Goal: Use online tool/utility: Utilize a website feature to perform a specific function

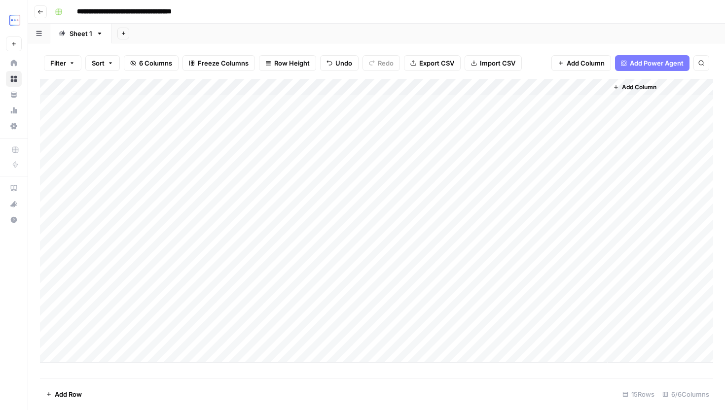
click at [121, 349] on div "Add Column" at bounding box center [376, 221] width 673 height 284
click at [132, 355] on div "Add Column" at bounding box center [376, 228] width 673 height 299
click at [239, 358] on div "Add Column" at bounding box center [376, 228] width 673 height 299
click at [236, 347] on div "Add Column" at bounding box center [376, 228] width 673 height 299
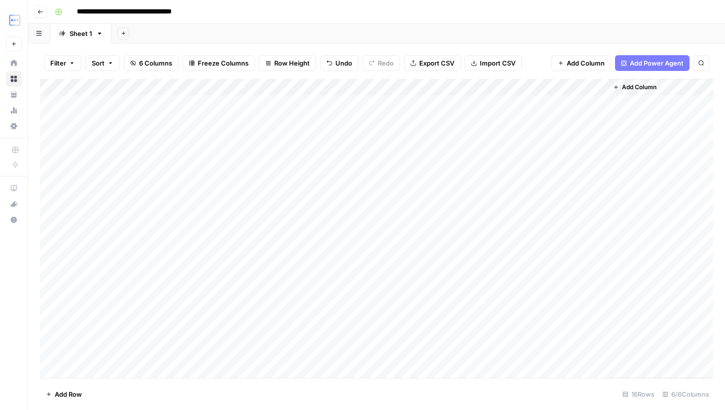
click at [244, 339] on div "Add Column" at bounding box center [376, 228] width 673 height 299
drag, startPoint x: 251, startPoint y: 346, endPoint x: 251, endPoint y: 367, distance: 21.2
click at [251, 367] on div "Add Column" at bounding box center [376, 228] width 673 height 299
click at [289, 353] on div "Add Column" at bounding box center [376, 228] width 673 height 299
click at [388, 354] on div "Add Column" at bounding box center [376, 228] width 673 height 299
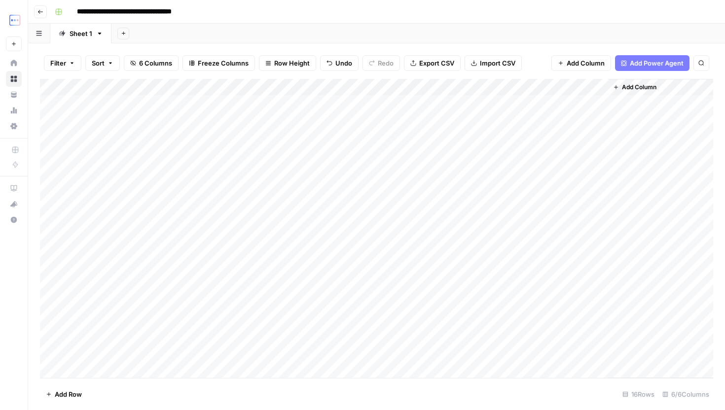
scroll to position [1, 0]
click at [458, 356] on div "Add Column" at bounding box center [376, 228] width 673 height 299
click at [542, 355] on div "Add Column" at bounding box center [376, 228] width 673 height 299
click at [489, 355] on div "Add Column" at bounding box center [376, 228] width 673 height 299
click at [537, 356] on div "Add Column" at bounding box center [376, 228] width 673 height 299
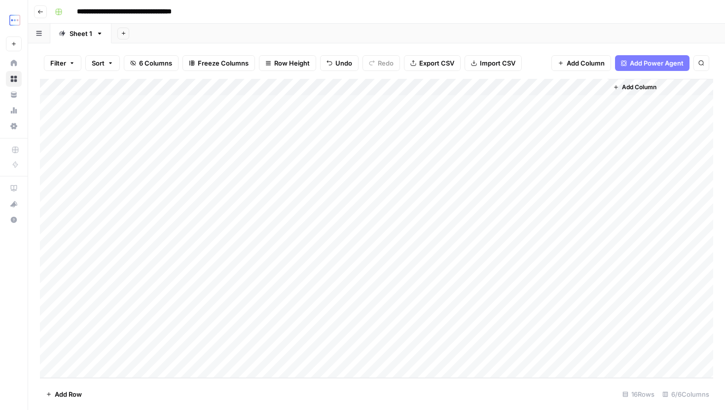
click at [501, 349] on div "Add Column" at bounding box center [376, 228] width 673 height 299
click at [534, 352] on div "Add Column" at bounding box center [376, 228] width 673 height 299
click at [509, 352] on div "Add Column" at bounding box center [376, 228] width 673 height 299
click at [543, 352] on div "Add Column" at bounding box center [376, 228] width 673 height 299
click at [503, 352] on div "Add Column" at bounding box center [376, 228] width 673 height 299
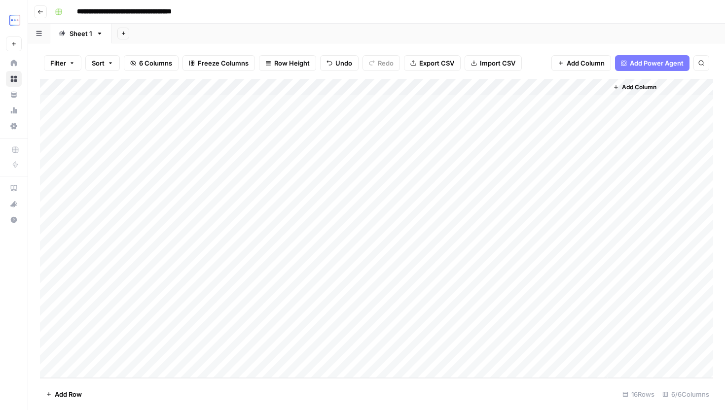
click at [519, 357] on div "Add Column" at bounding box center [376, 228] width 673 height 299
click at [501, 356] on div "Add Column" at bounding box center [376, 228] width 673 height 299
click at [518, 357] on div "Add Column" at bounding box center [376, 228] width 673 height 299
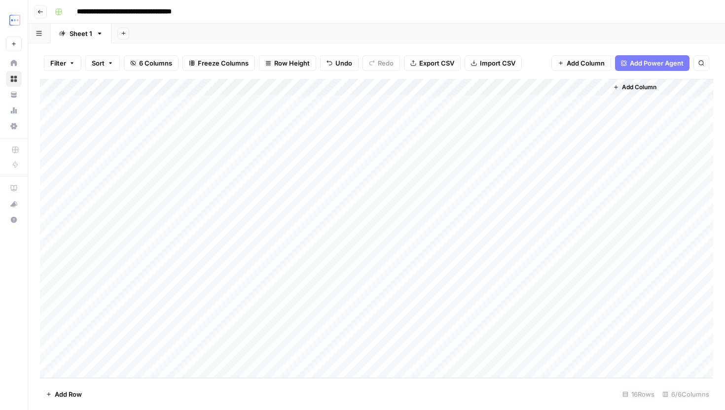
click at [500, 357] on div "Add Column" at bounding box center [376, 228] width 673 height 299
click at [307, 361] on div "Add Column" at bounding box center [376, 228] width 673 height 299
click at [314, 366] on div "Add Column" at bounding box center [376, 228] width 673 height 299
click at [56, 352] on div "Add Column" at bounding box center [376, 228] width 673 height 299
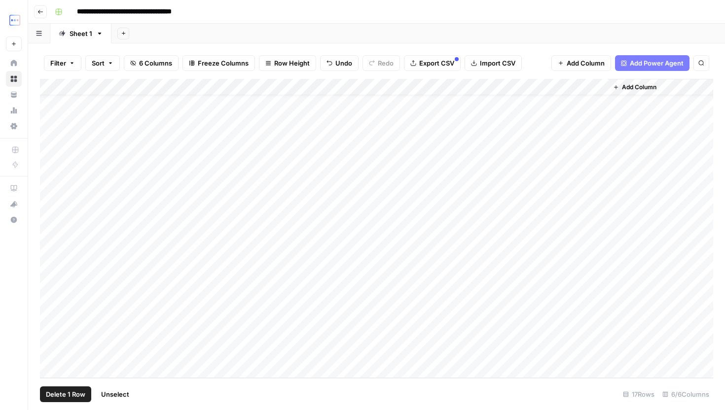
click at [67, 397] on span "Delete 1 Row" at bounding box center [65, 395] width 39 height 10
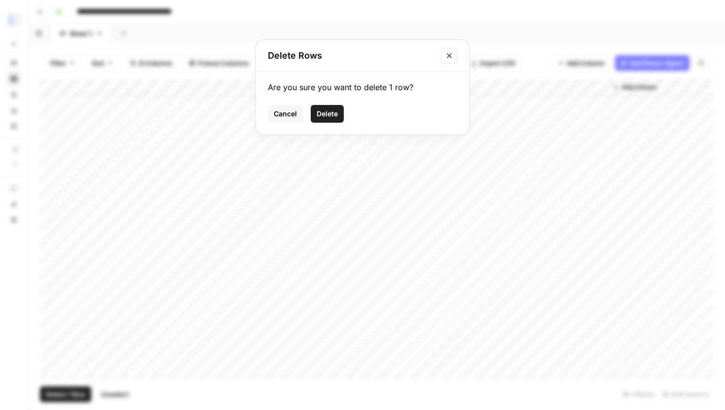
click at [328, 103] on div "Are you sure you want to delete 1 row? Cancel Delete" at bounding box center [362, 103] width 213 height 63
click at [328, 104] on div "Are you sure you want to delete 1 row? Cancel Delete" at bounding box center [362, 103] width 213 height 63
click at [328, 111] on span "Delete" at bounding box center [327, 114] width 21 height 10
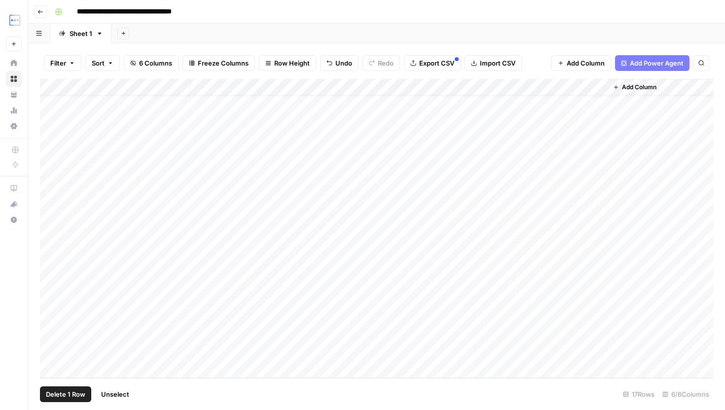
scroll to position [1, 0]
click at [542, 354] on div "Add Column" at bounding box center [376, 228] width 673 height 299
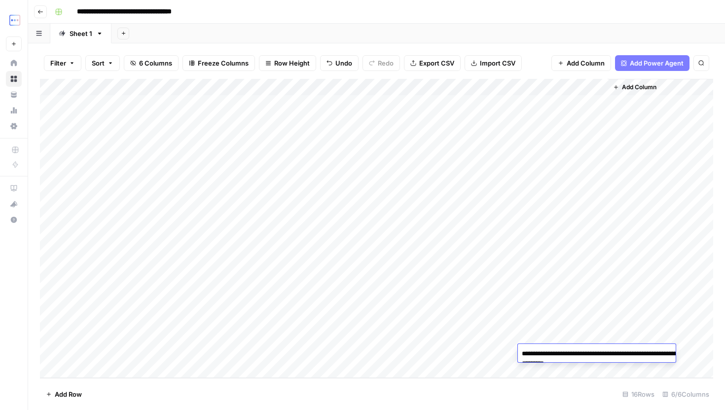
click at [551, 354] on textarea "**********" at bounding box center [616, 359] width 197 height 24
click at [500, 372] on div "Add Column" at bounding box center [376, 228] width 673 height 299
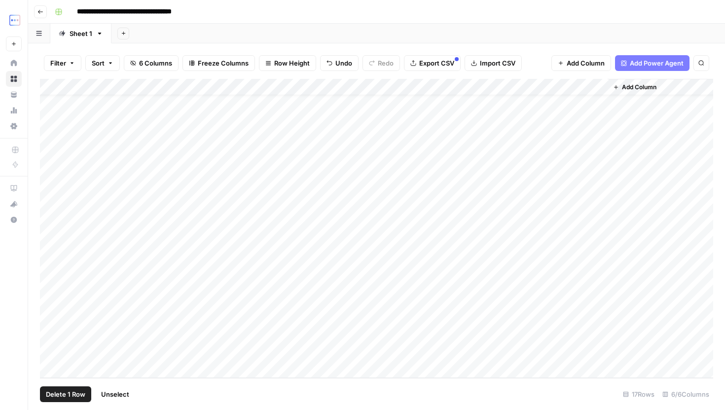
click at [56, 354] on div "Add Column" at bounding box center [376, 228] width 673 height 299
click at [79, 400] on button "Delete 1 Row" at bounding box center [65, 395] width 51 height 16
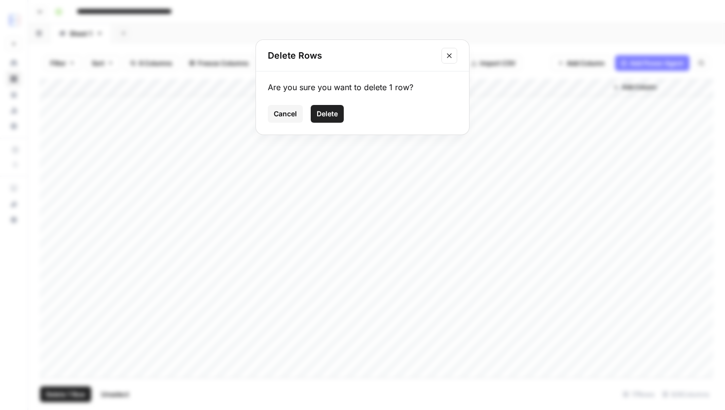
click at [330, 123] on div "Are you sure you want to delete 1 row? Cancel Delete" at bounding box center [362, 103] width 213 height 63
click at [330, 116] on span "Delete" at bounding box center [327, 114] width 21 height 10
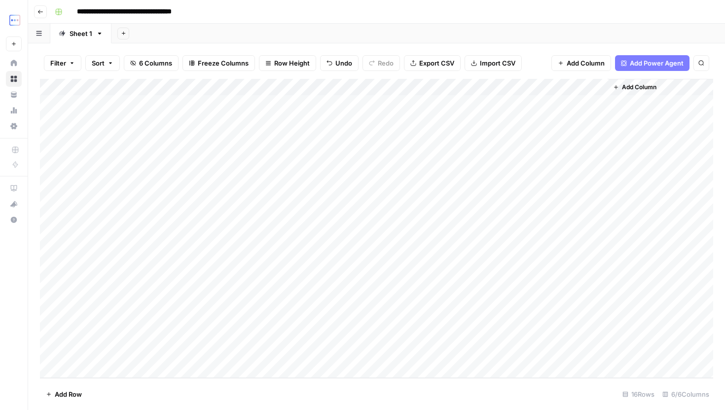
scroll to position [1, 0]
click at [548, 354] on div "Add Column" at bounding box center [376, 228] width 673 height 299
